Goal: Find specific page/section: Find specific page/section

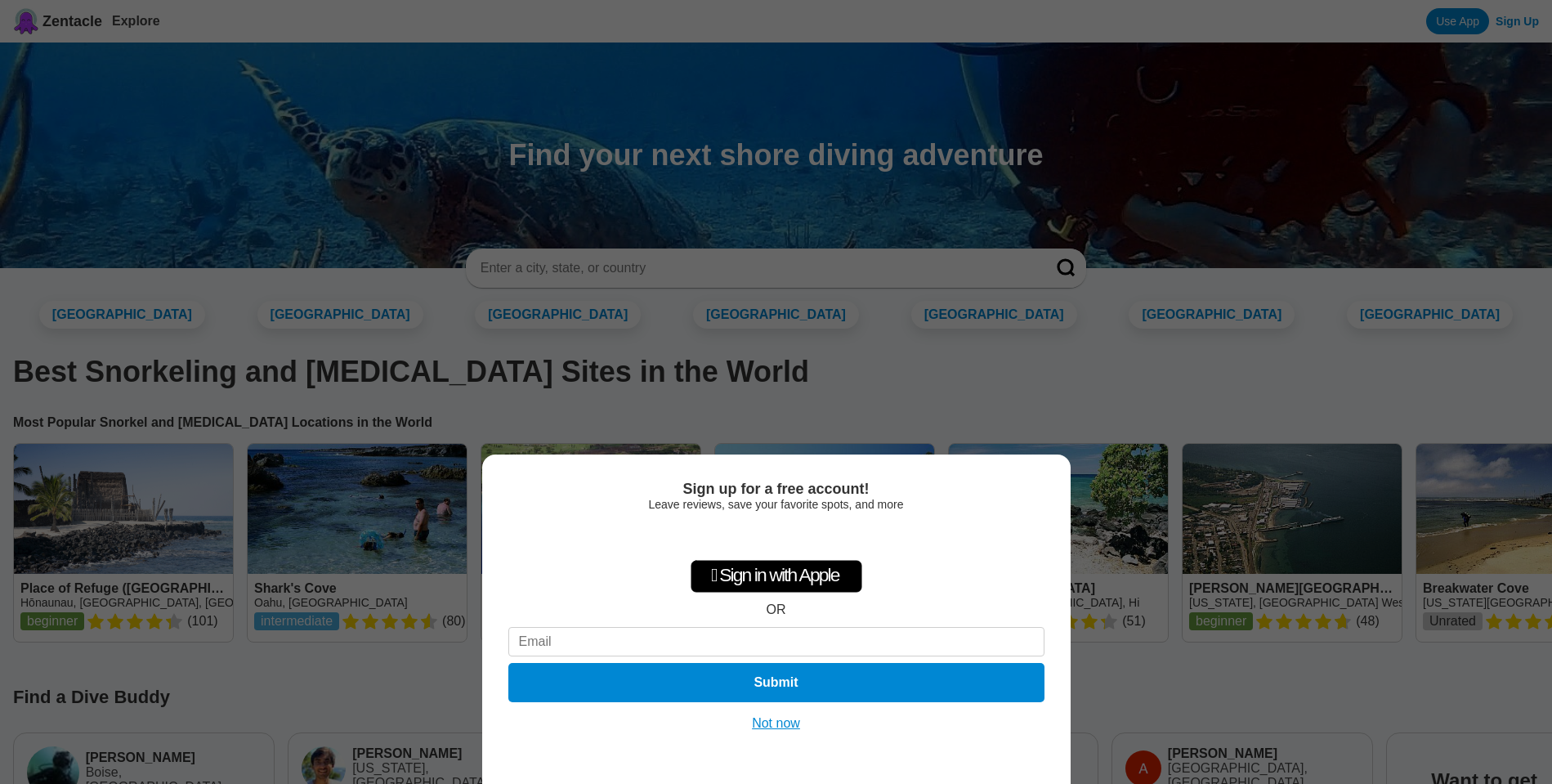
click at [772, 719] on button "Not now" at bounding box center [776, 723] width 58 height 16
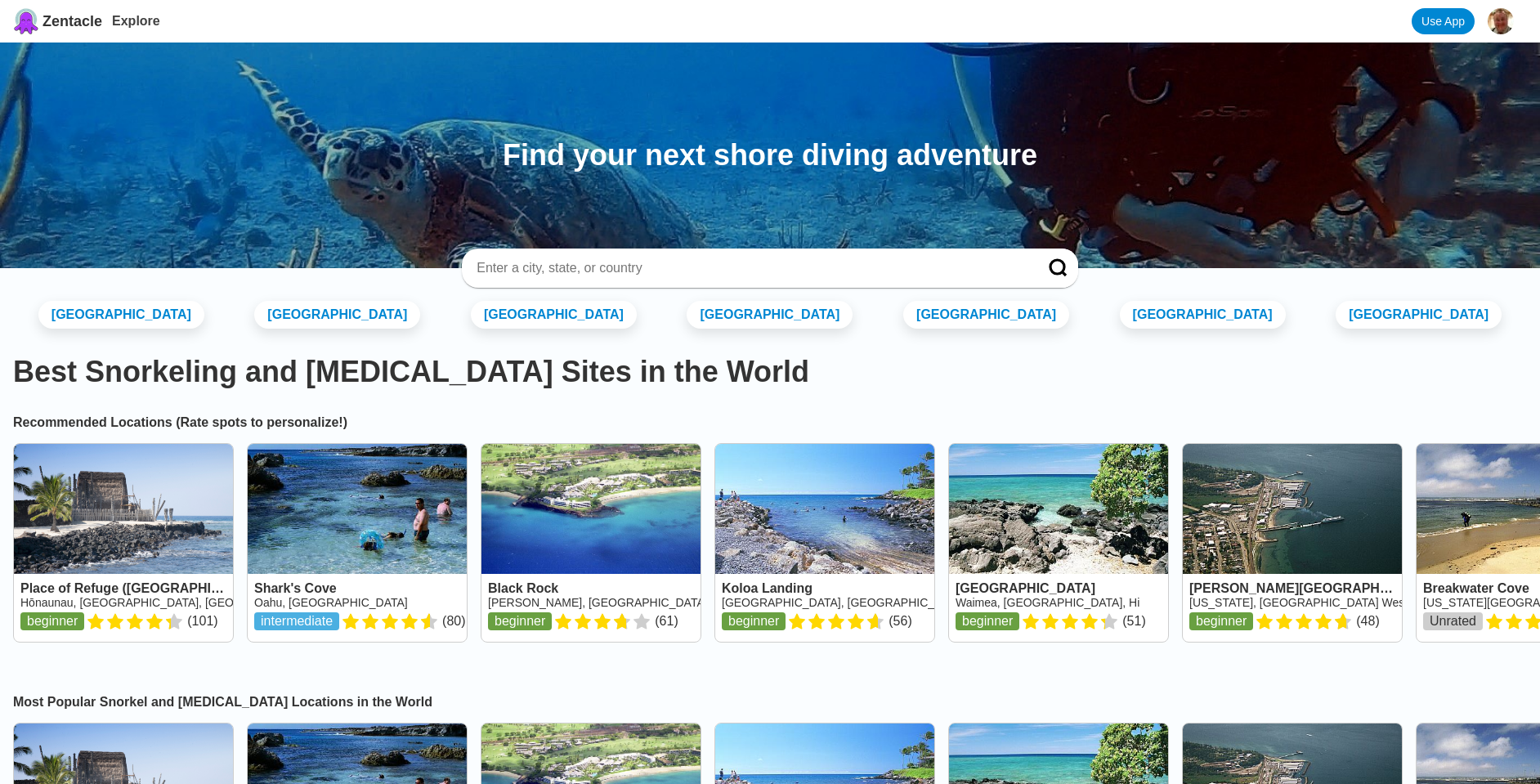
click at [567, 267] on input at bounding box center [750, 268] width 551 height 16
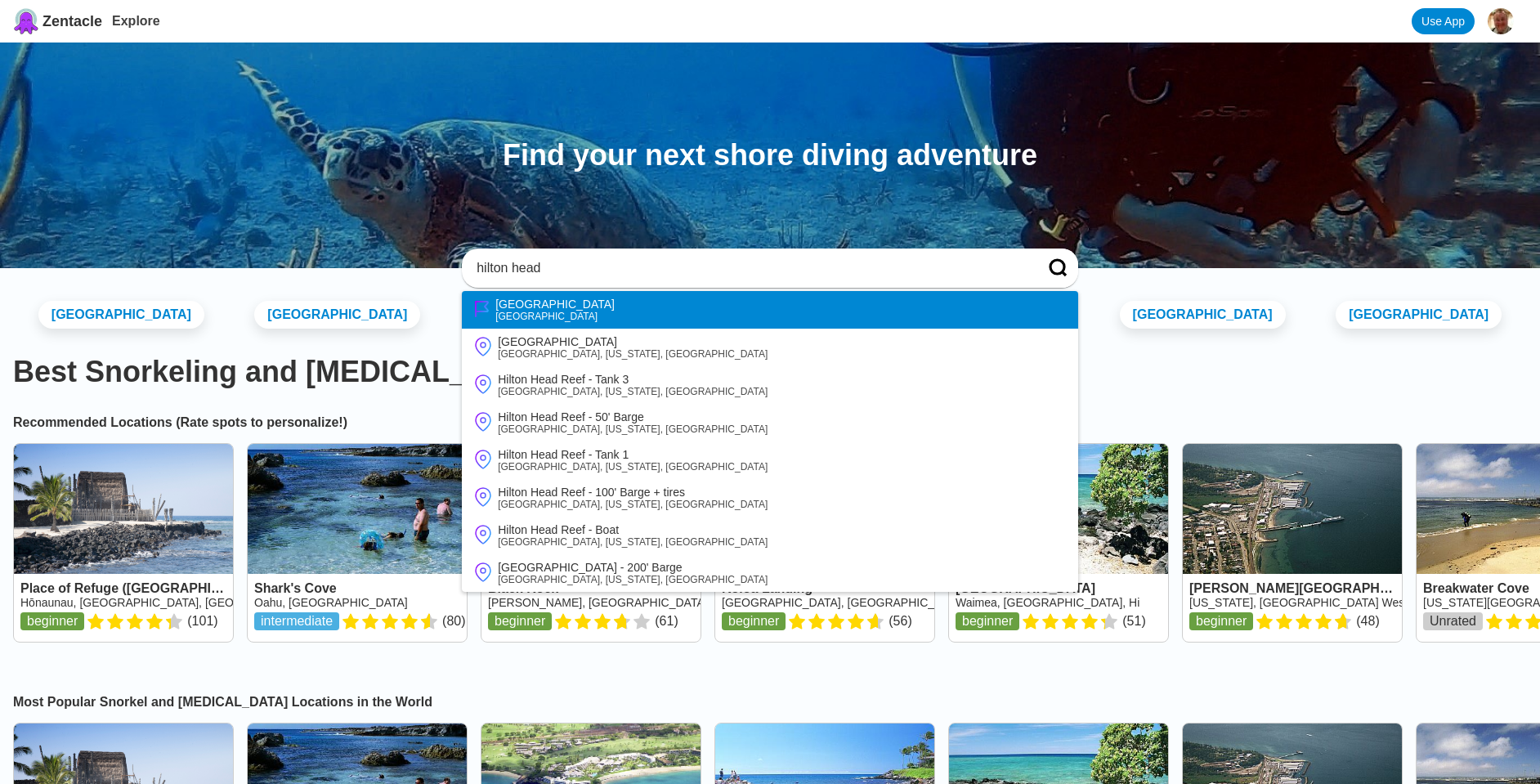
type input "hilton head"
click at [543, 304] on div "[GEOGRAPHIC_DATA]" at bounding box center [554, 303] width 119 height 13
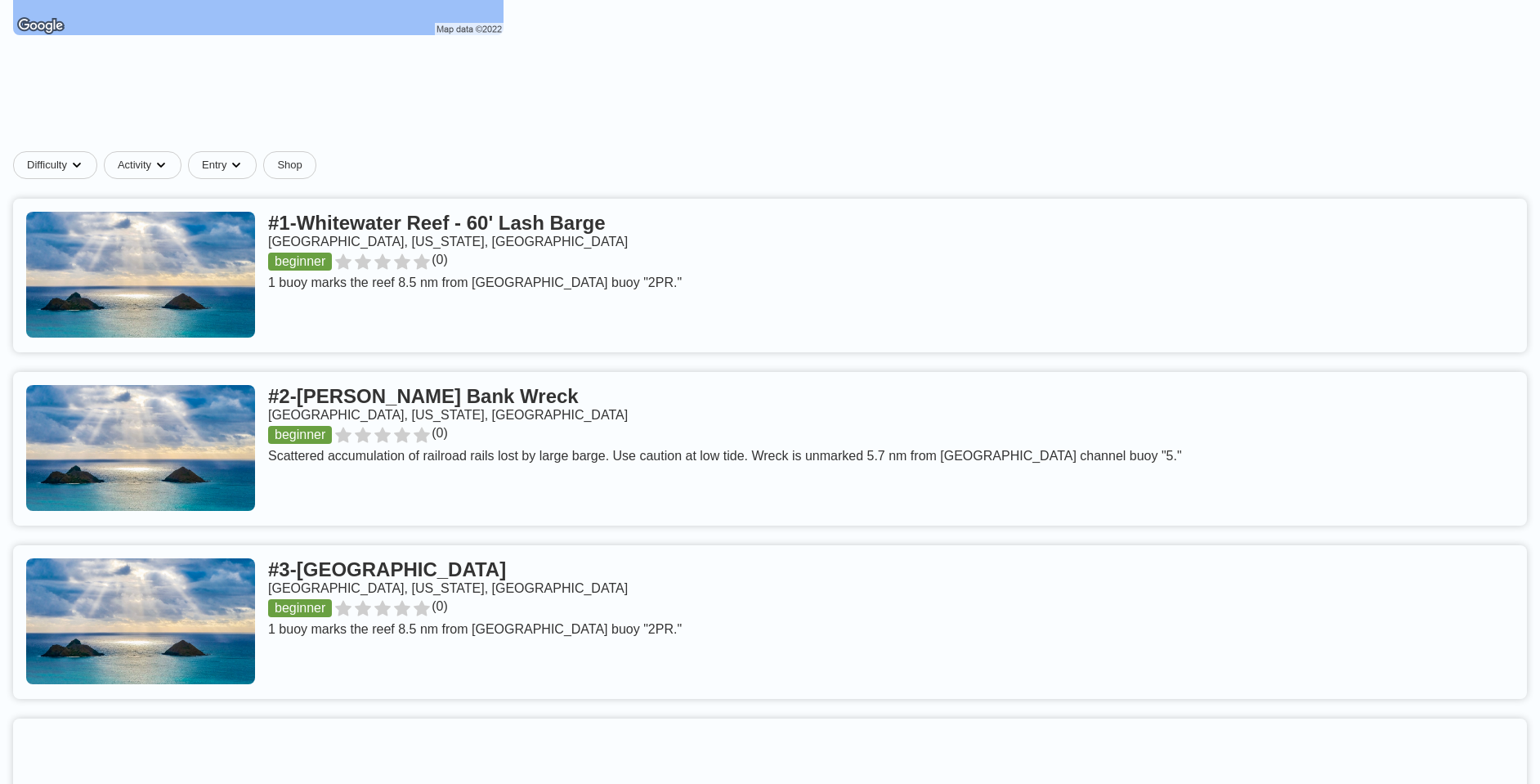
scroll to position [491, 0]
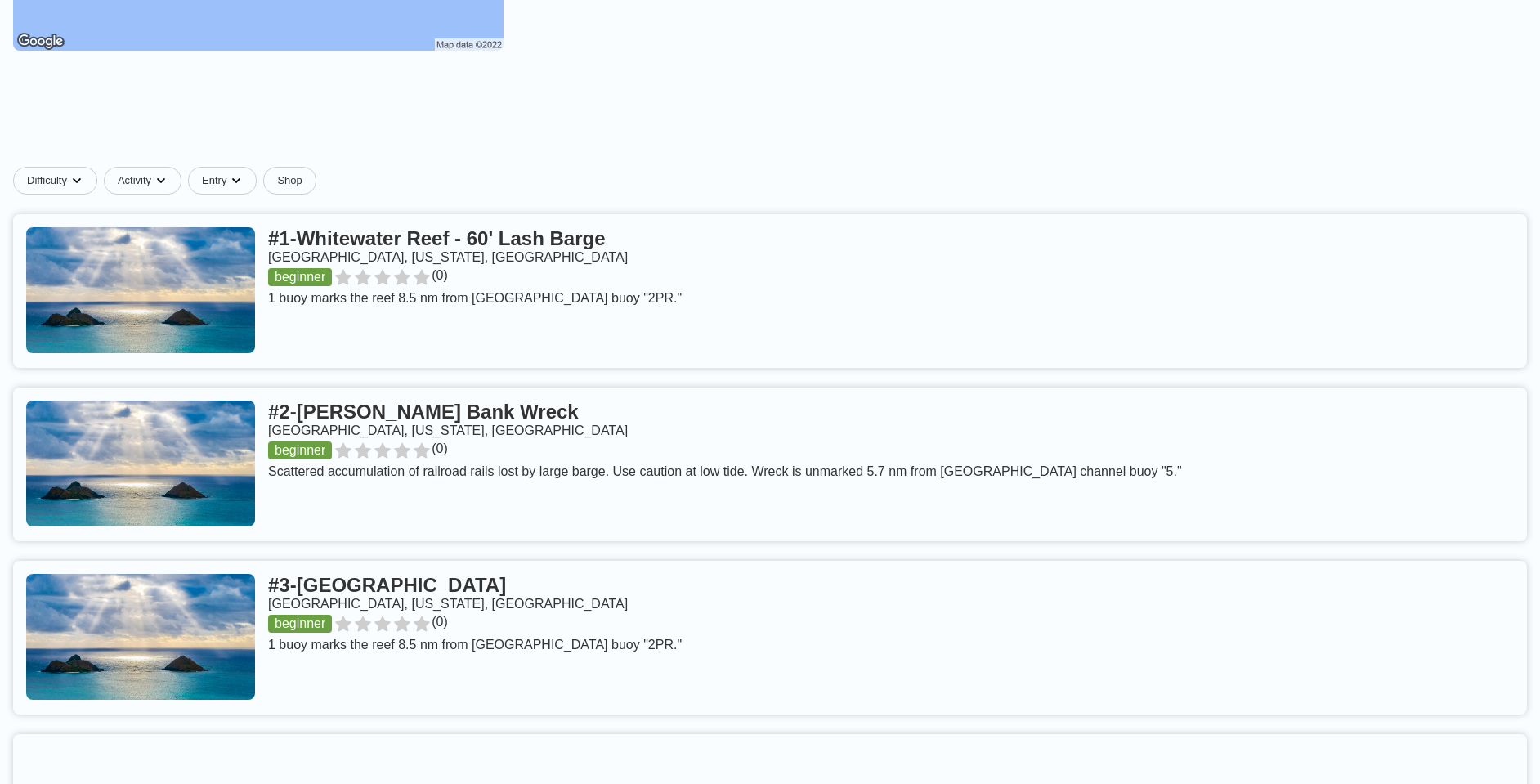
click at [188, 316] on link at bounding box center [770, 291] width 1513 height 154
